Goal: Task Accomplishment & Management: Manage account settings

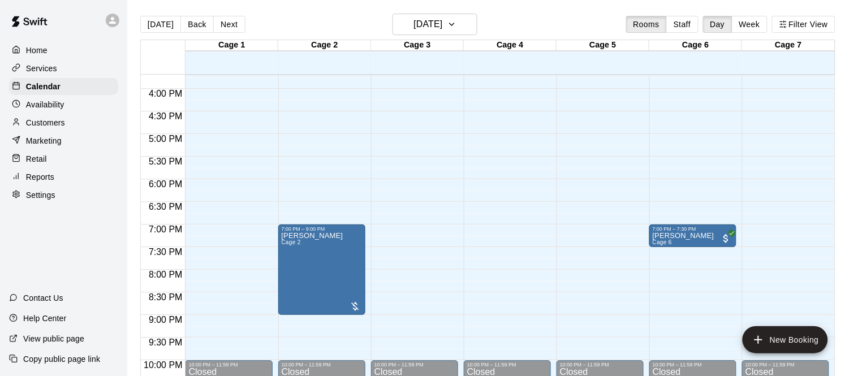
scroll to position [765, 0]
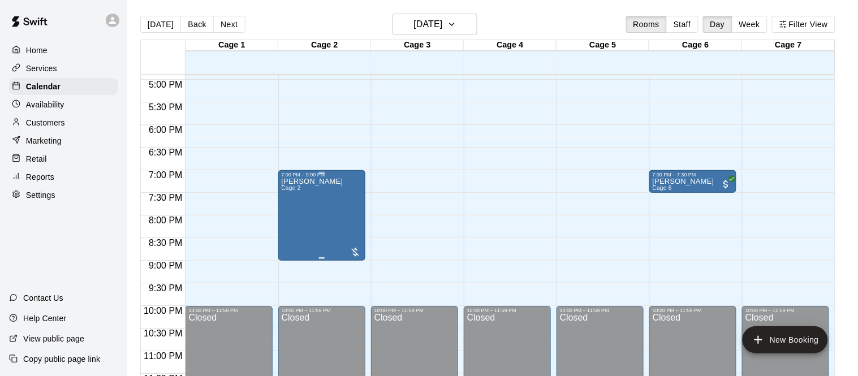
click at [349, 222] on div "[PERSON_NAME] Cage 2" at bounding box center [322, 366] width 80 height 376
click at [296, 192] on icon "edit" at bounding box center [293, 189] width 14 height 14
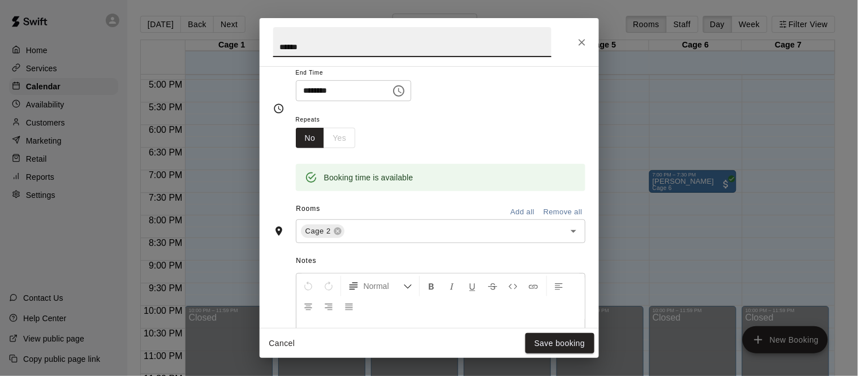
scroll to position [143, 0]
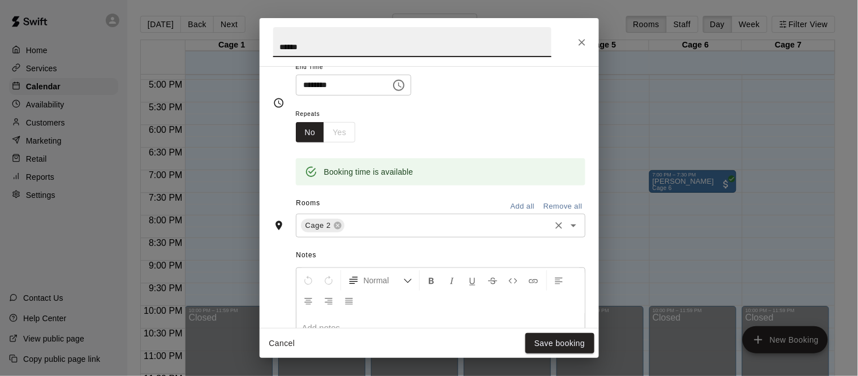
click at [396, 233] on input "text" at bounding box center [447, 226] width 203 height 14
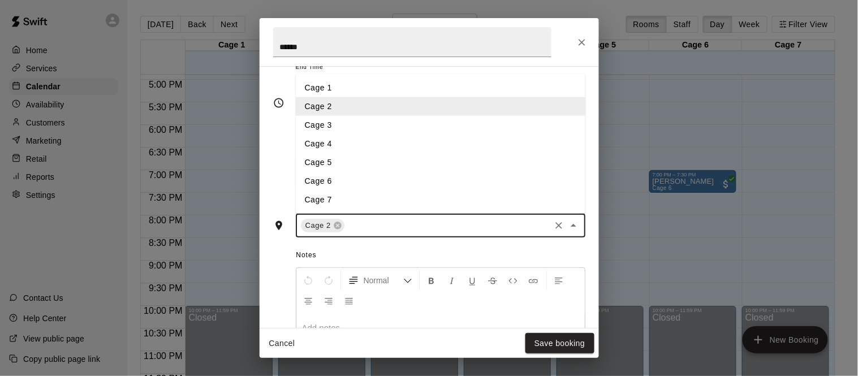
click at [343, 135] on li "Cage 3" at bounding box center [441, 125] width 290 height 19
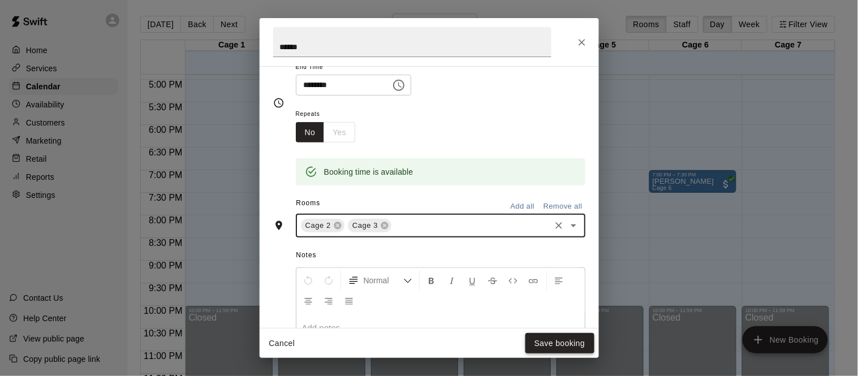
click at [552, 341] on button "Save booking" at bounding box center [560, 343] width 69 height 21
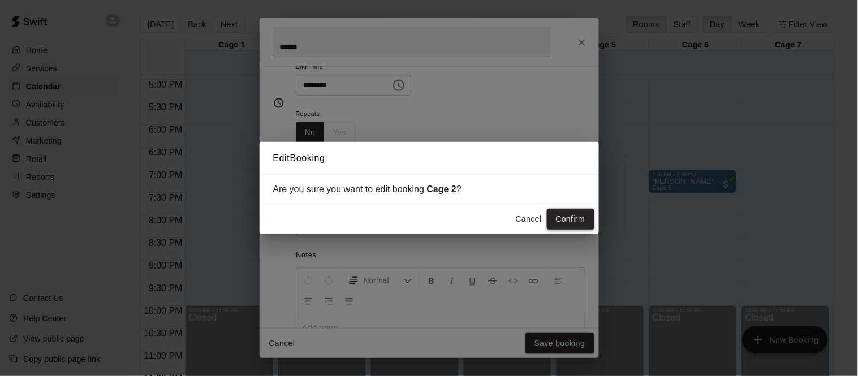
click at [569, 216] on button "Confirm" at bounding box center [571, 219] width 48 height 21
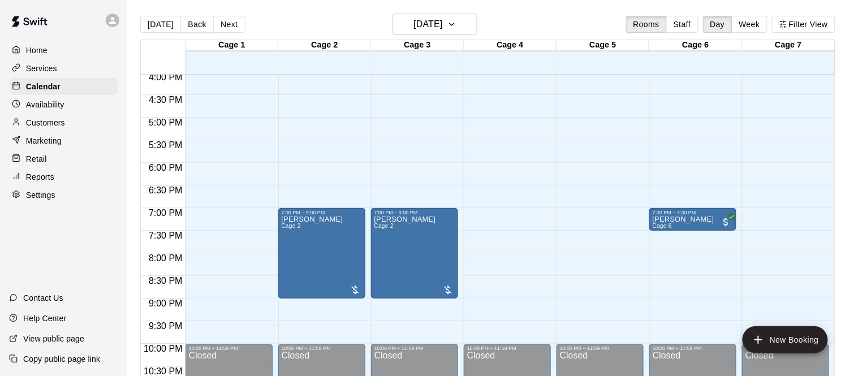
scroll to position [724, 0]
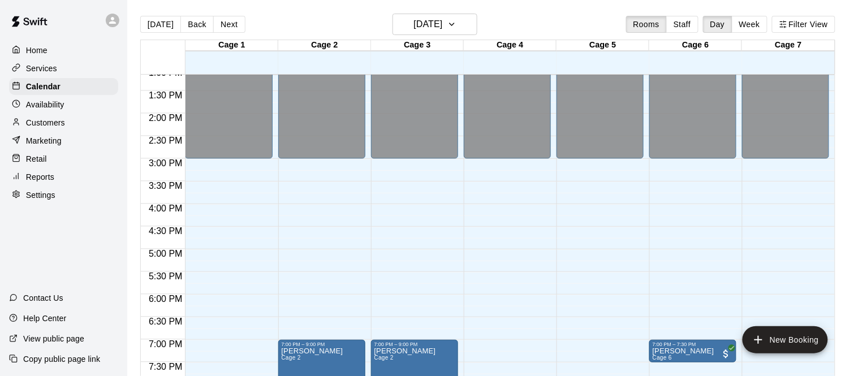
scroll to position [598, 0]
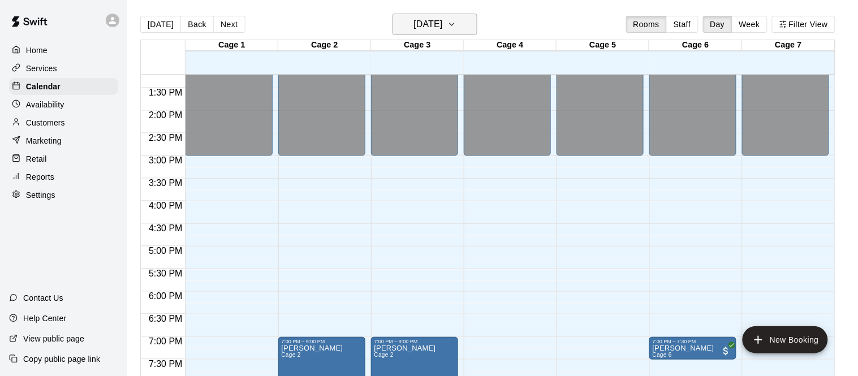
click at [434, 23] on h6 "[DATE]" at bounding box center [428, 24] width 29 height 16
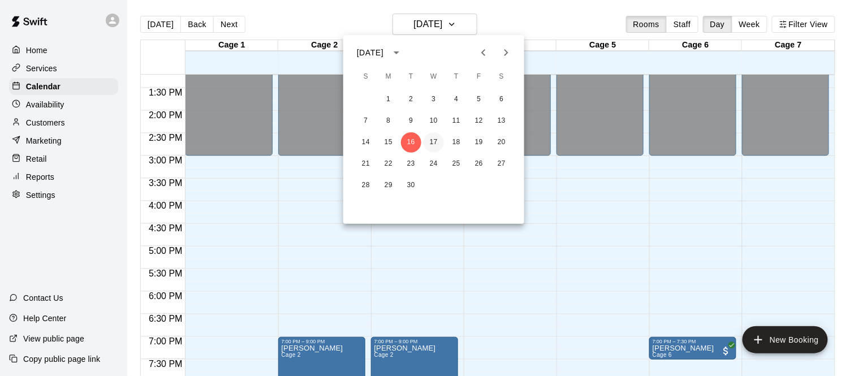
click at [433, 141] on button "17" at bounding box center [434, 142] width 20 height 20
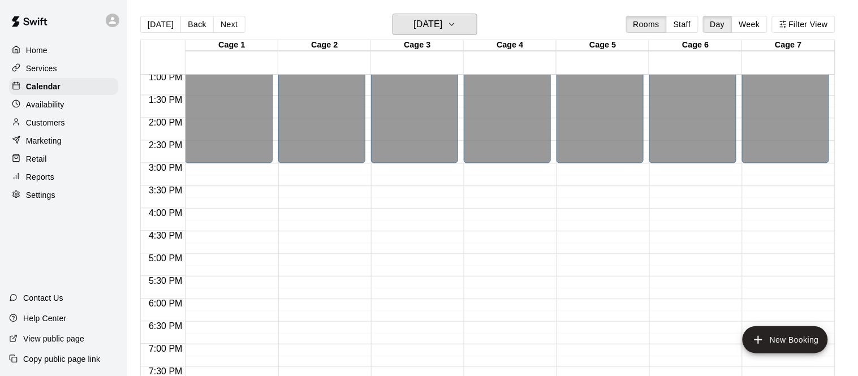
scroll to position [564, 0]
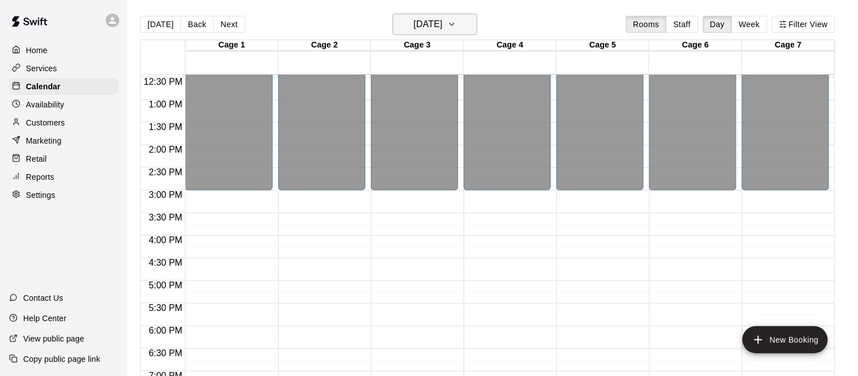
click at [442, 17] on h6 "Wednesday Sep 17" at bounding box center [428, 24] width 29 height 16
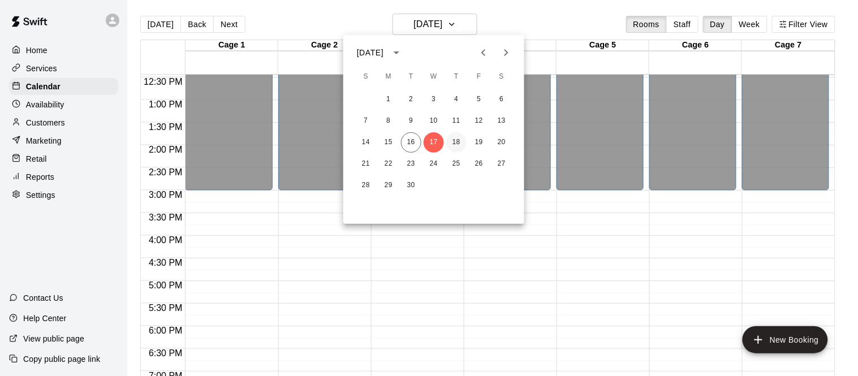
click at [458, 149] on button "18" at bounding box center [456, 142] width 20 height 20
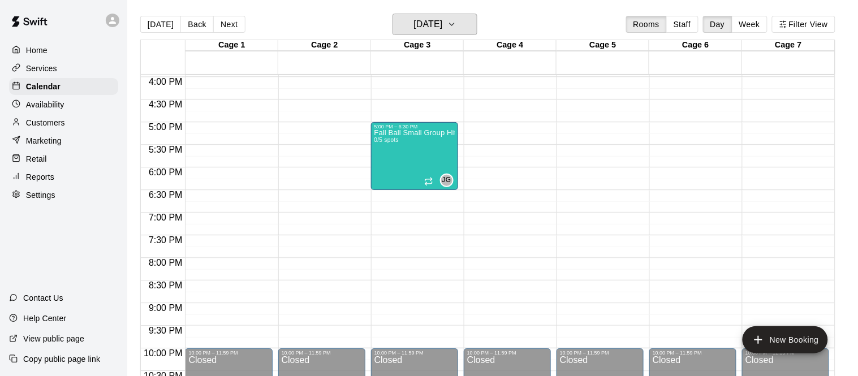
scroll to position [725, 0]
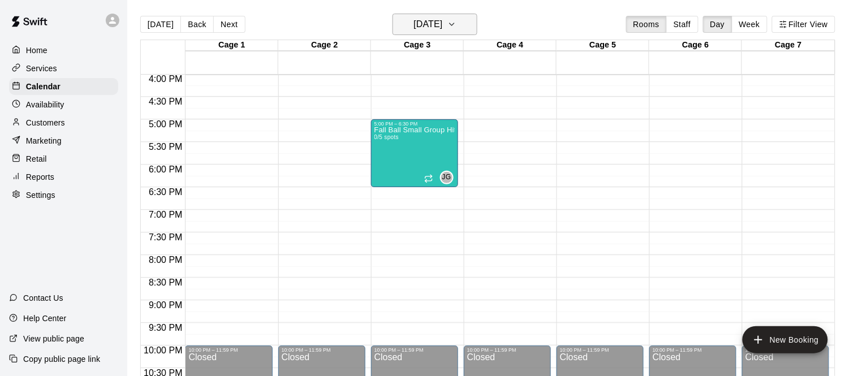
click at [442, 20] on h6 "Thursday Sep 18" at bounding box center [428, 24] width 29 height 16
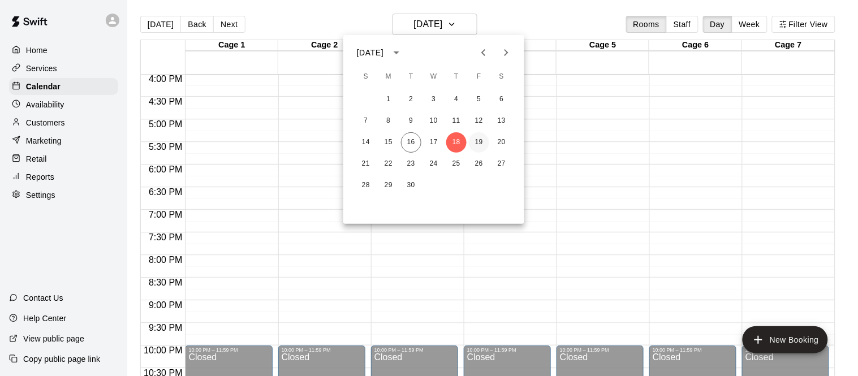
click at [478, 139] on button "19" at bounding box center [479, 142] width 20 height 20
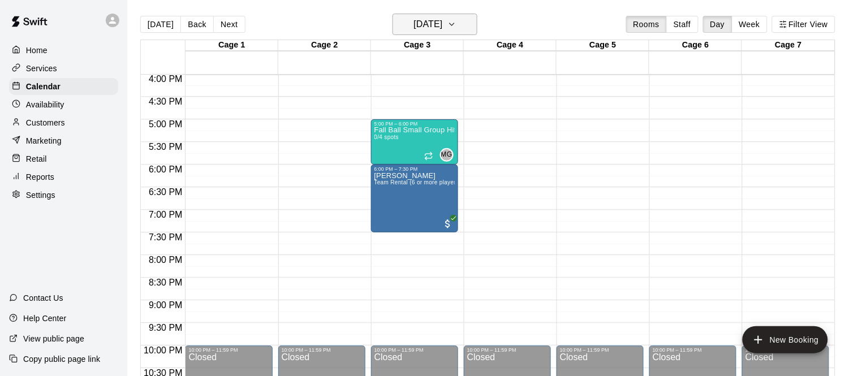
click at [426, 28] on h6 "Friday Sep 19" at bounding box center [428, 24] width 29 height 16
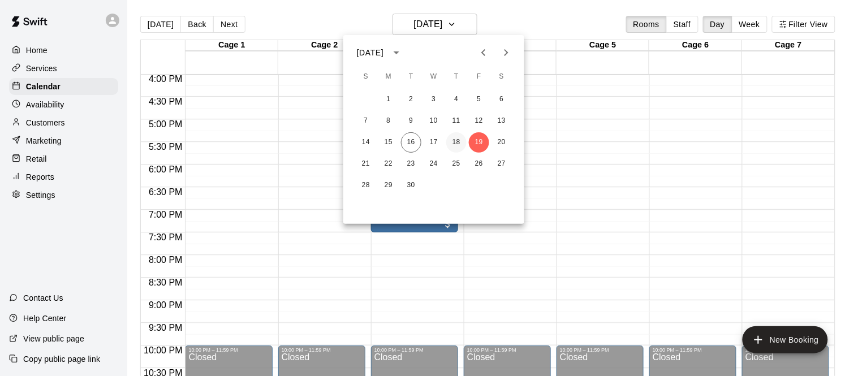
click at [454, 142] on button "18" at bounding box center [456, 142] width 20 height 20
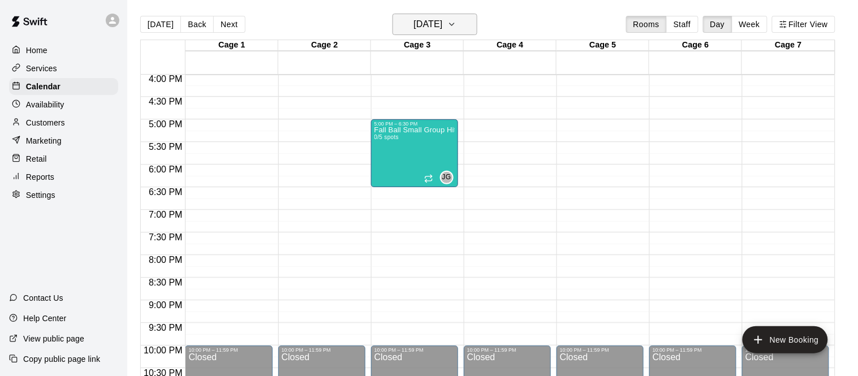
click at [442, 27] on h6 "Thursday Sep 18" at bounding box center [428, 24] width 29 height 16
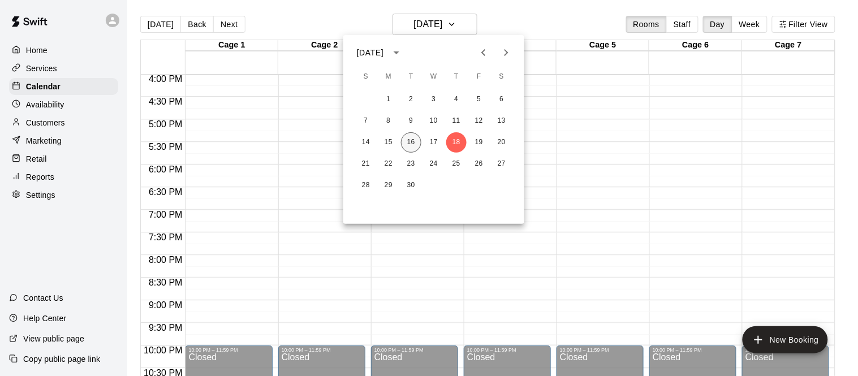
click at [407, 151] on button "16" at bounding box center [411, 142] width 20 height 20
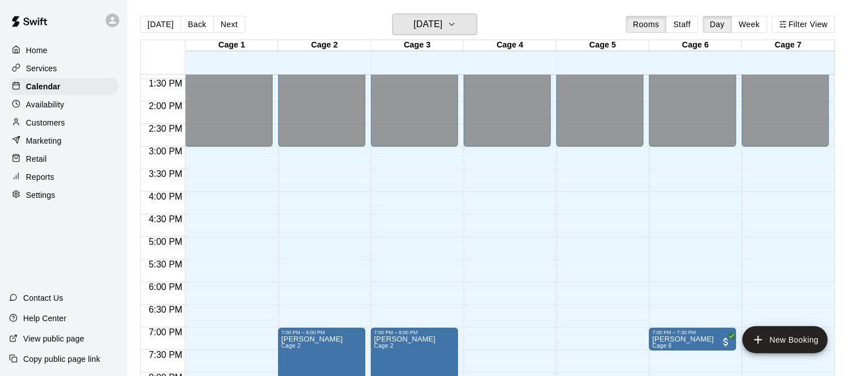
scroll to position [771, 0]
